Goal: Task Accomplishment & Management: Manage account settings

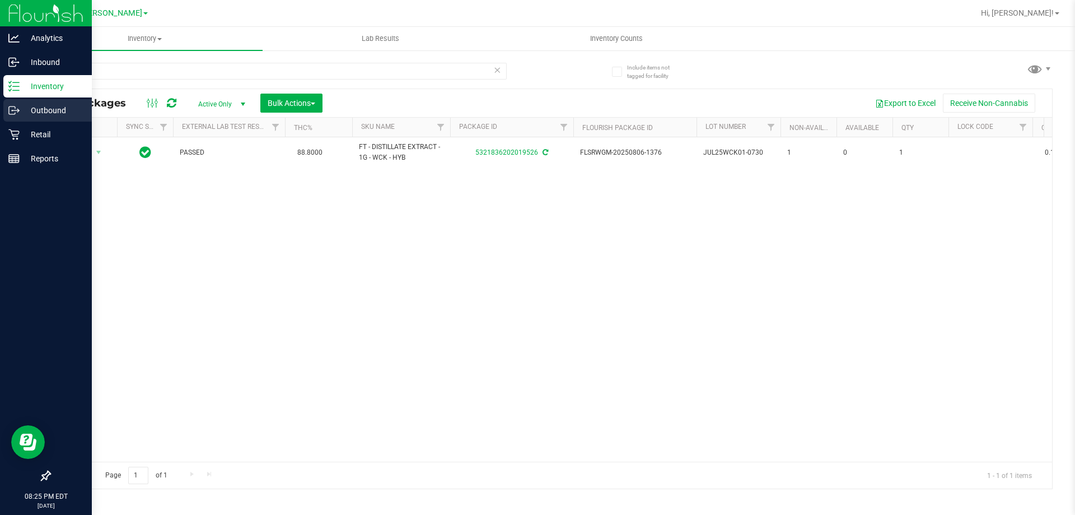
click at [24, 118] on div "Outbound" at bounding box center [47, 110] width 88 height 22
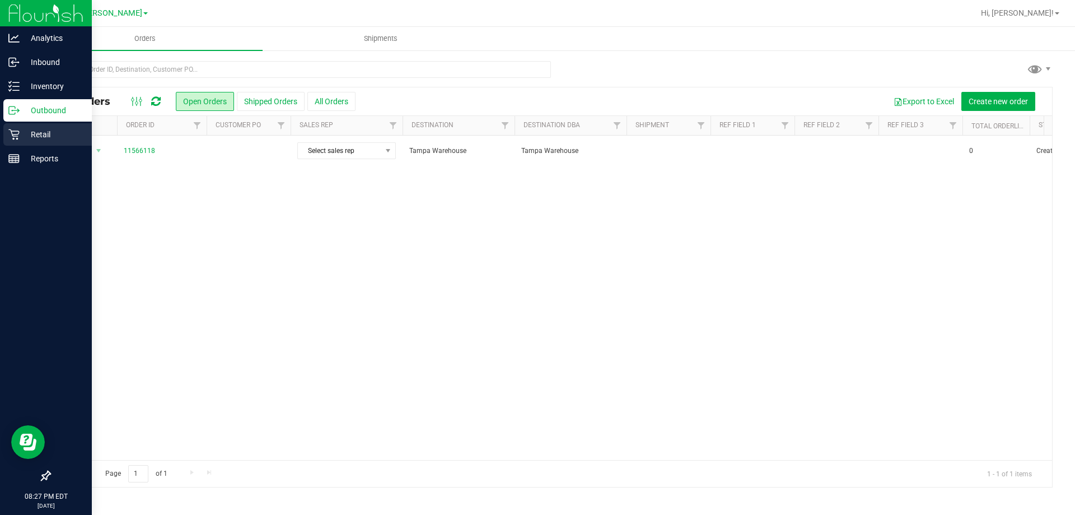
click at [29, 134] on p "Retail" at bounding box center [53, 134] width 67 height 13
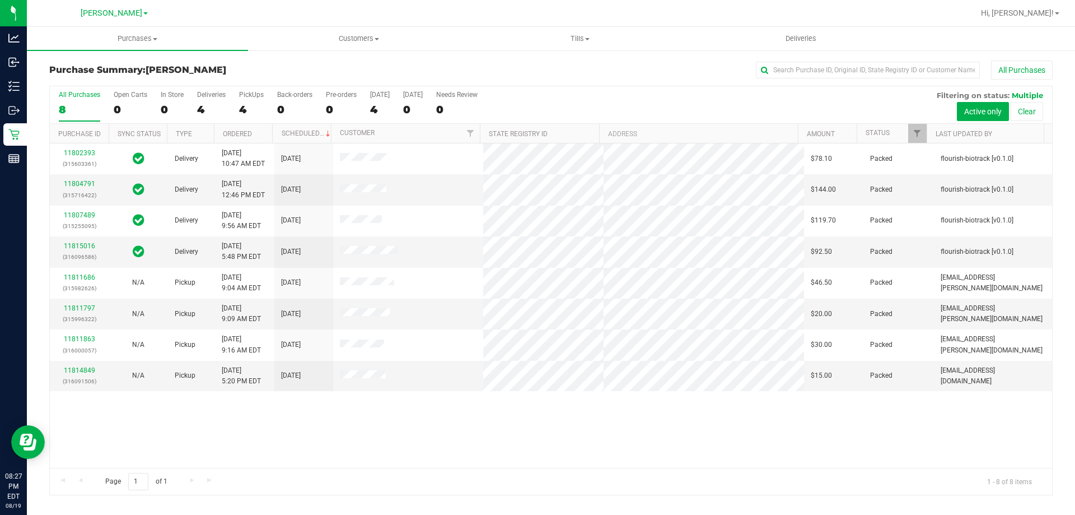
click at [217, 66] on h3 "Purchase Summary: Brandon WC" at bounding box center [216, 70] width 334 height 10
drag, startPoint x: 83, startPoint y: 303, endPoint x: 75, endPoint y: 307, distance: 9.3
click at [75, 307] on link "11811797" at bounding box center [79, 308] width 31 height 8
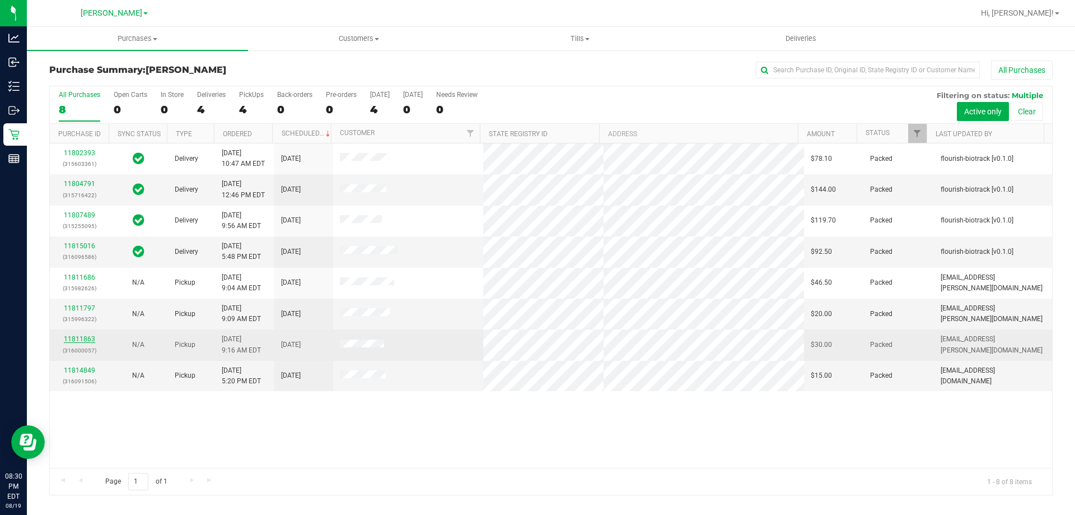
drag, startPoint x: 85, startPoint y: 345, endPoint x: 72, endPoint y: 335, distance: 16.0
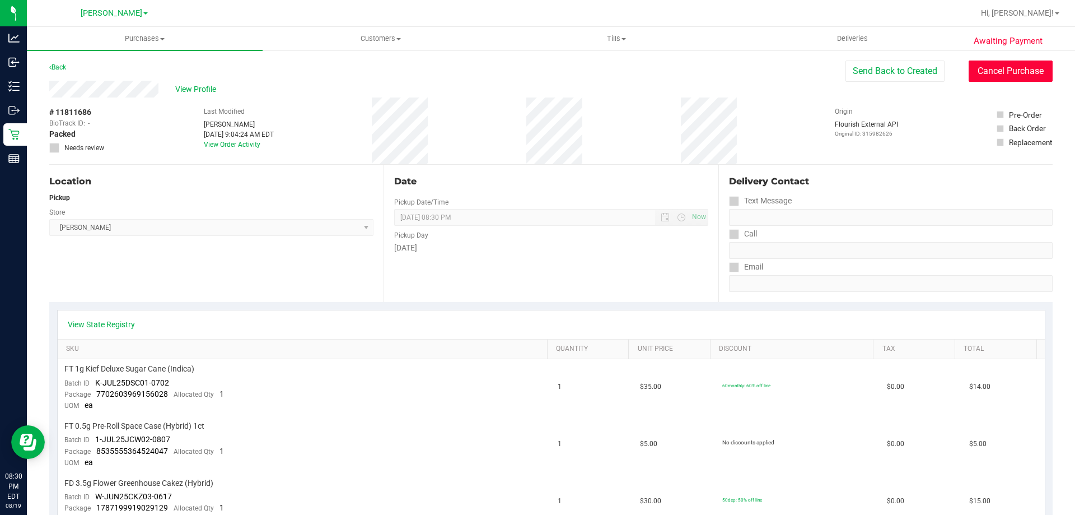
click at [990, 78] on button "Cancel Purchase" at bounding box center [1011, 70] width 84 height 21
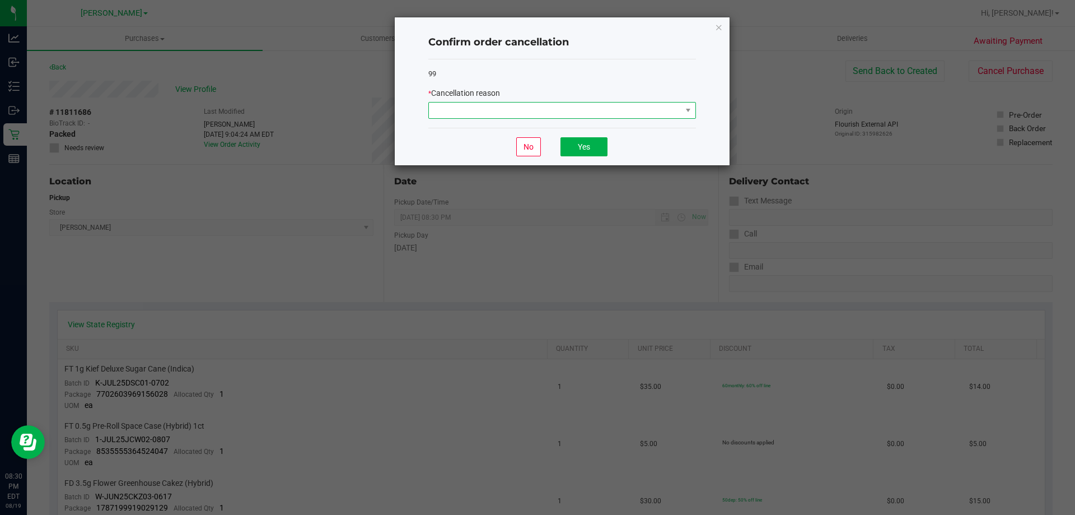
click at [525, 107] on span at bounding box center [555, 110] width 253 height 16
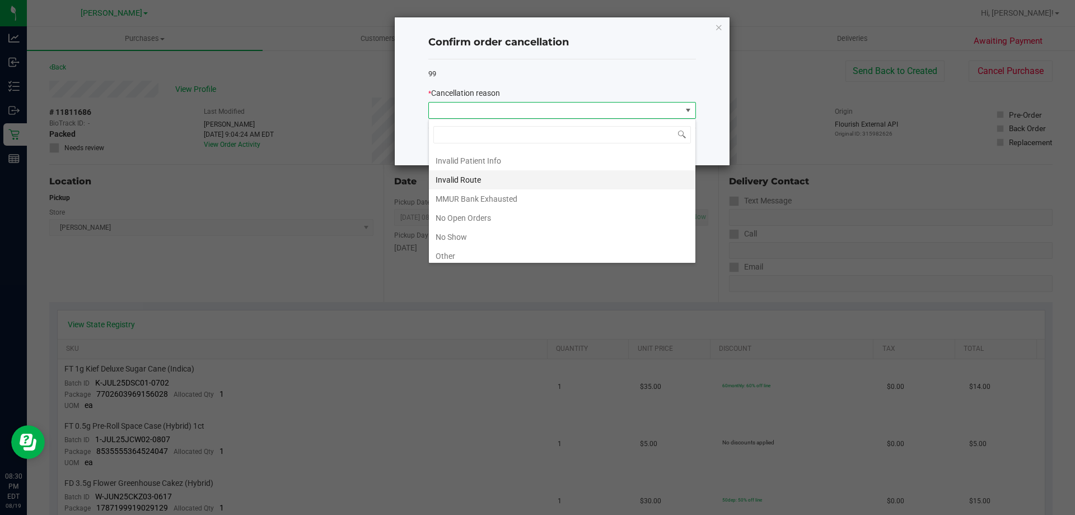
scroll to position [56, 0]
click at [493, 221] on li "No Show" at bounding box center [562, 216] width 267 height 19
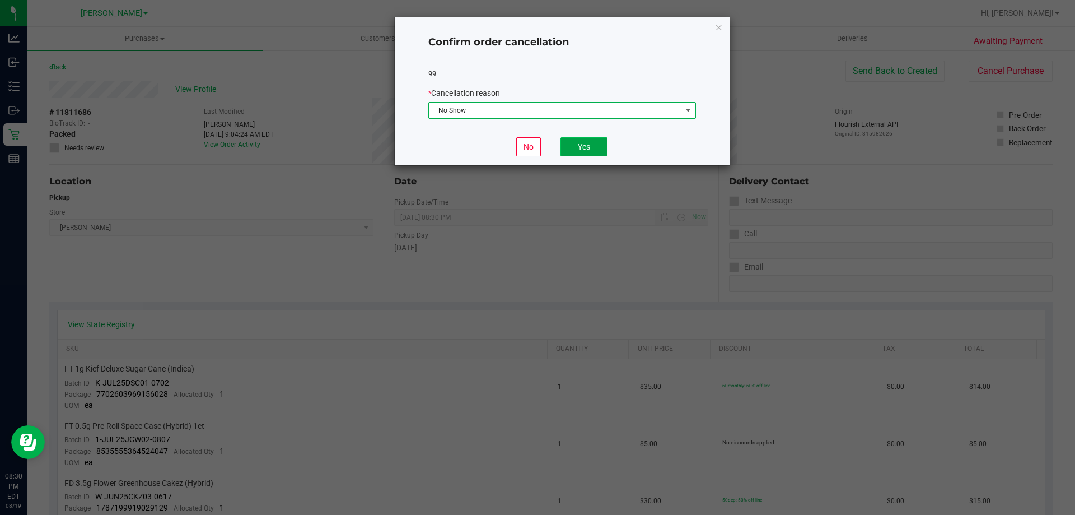
click at [603, 147] on button "Yes" at bounding box center [584, 146] width 47 height 19
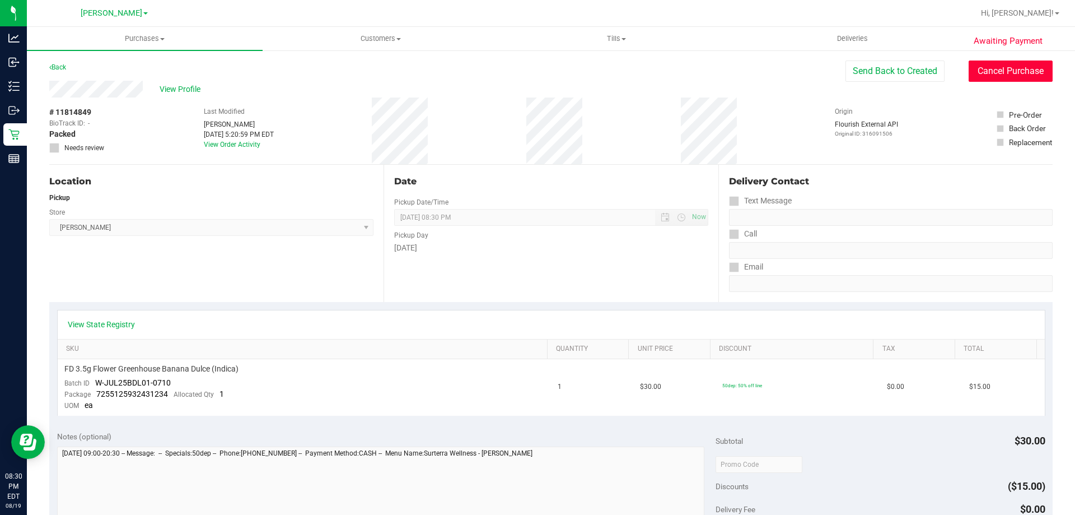
click at [981, 63] on button "Cancel Purchase" at bounding box center [1011, 70] width 84 height 21
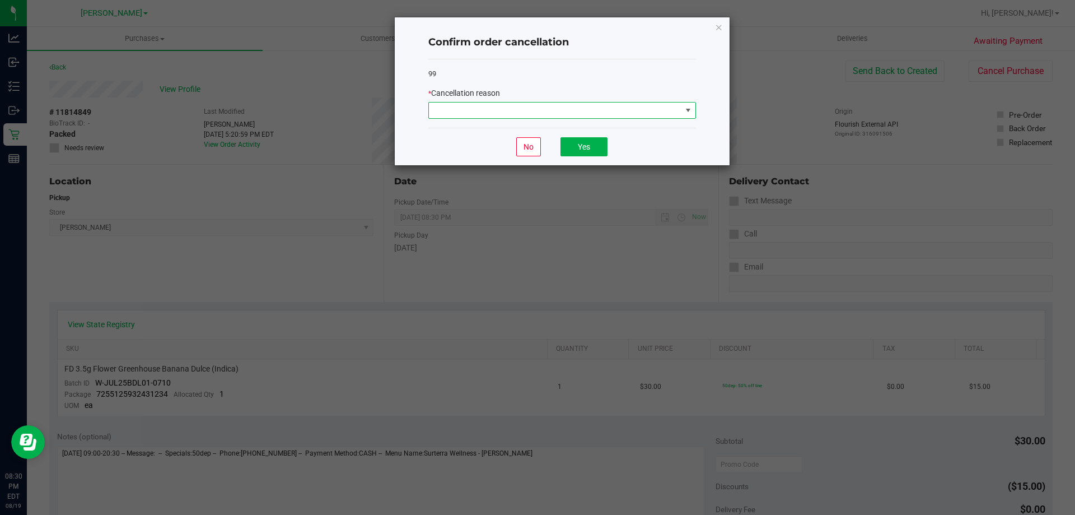
click at [455, 112] on span at bounding box center [555, 110] width 253 height 16
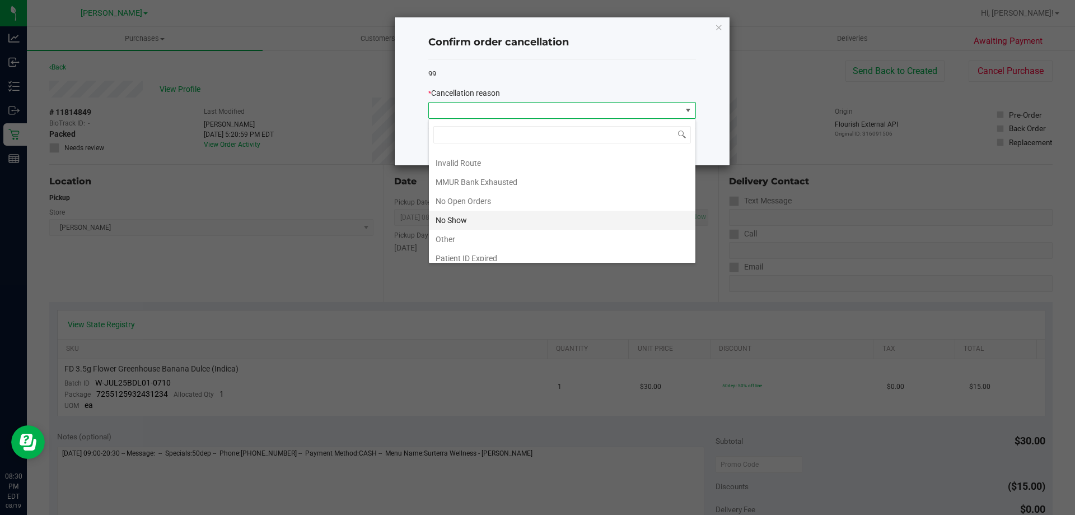
scroll to position [78, 0]
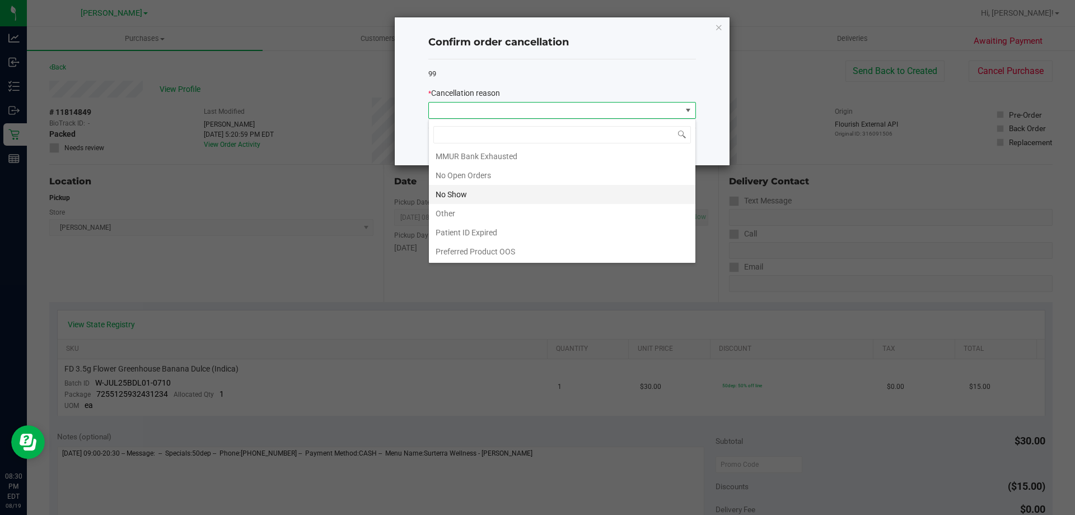
click at [485, 201] on li "No Show" at bounding box center [562, 194] width 267 height 19
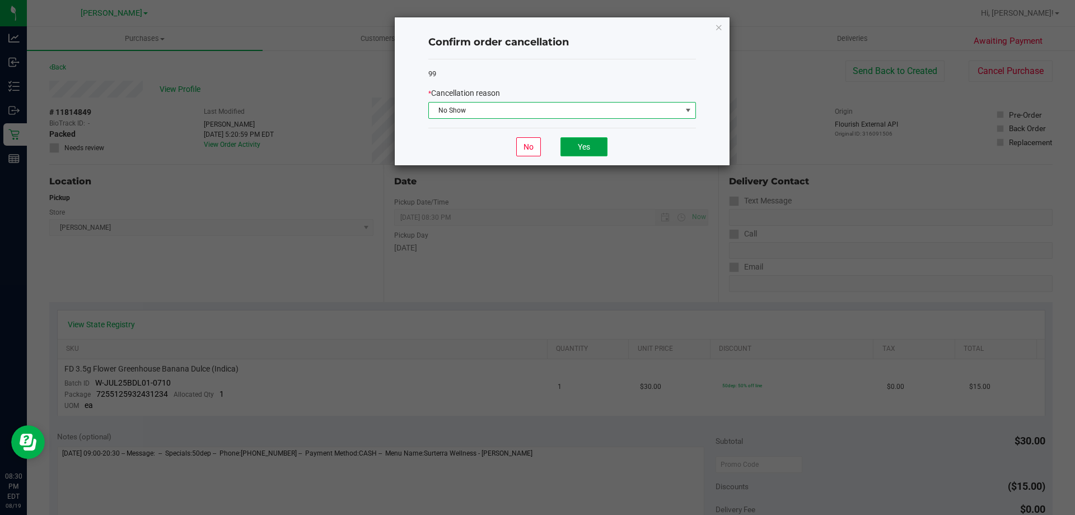
click at [582, 144] on button "Yes" at bounding box center [584, 146] width 47 height 19
